Goal: Information Seeking & Learning: Learn about a topic

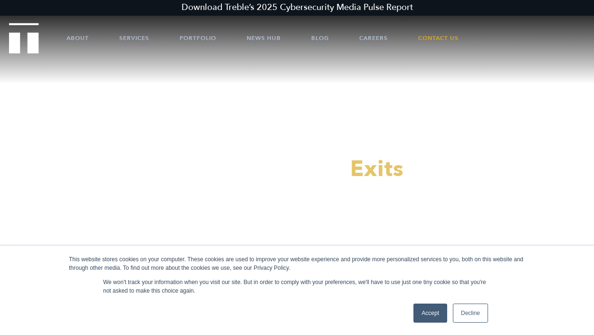
click at [424, 305] on link "Accept" at bounding box center [431, 312] width 34 height 19
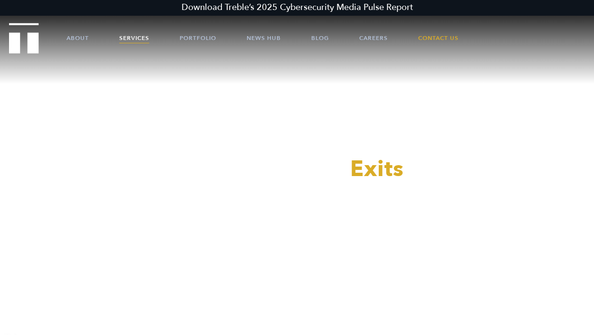
click at [134, 46] on link "Services" at bounding box center [134, 38] width 30 height 29
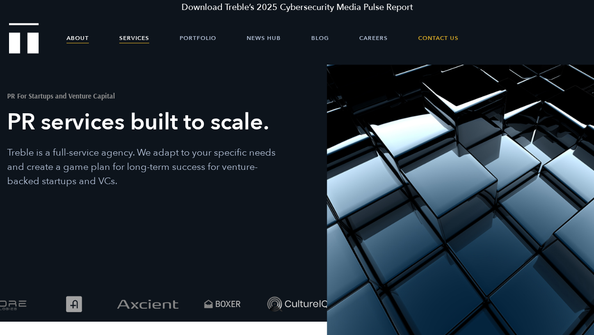
click at [78, 39] on link "About" at bounding box center [78, 38] width 22 height 29
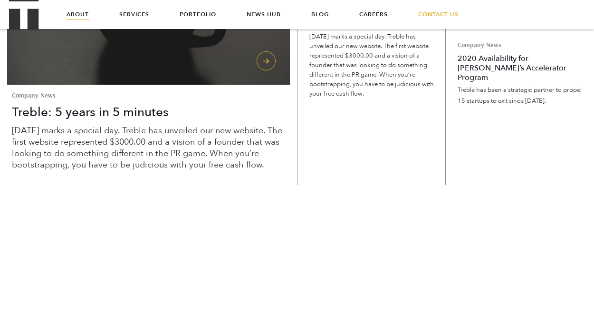
scroll to position [2029, 0]
